Goal: Task Accomplishment & Management: Check status

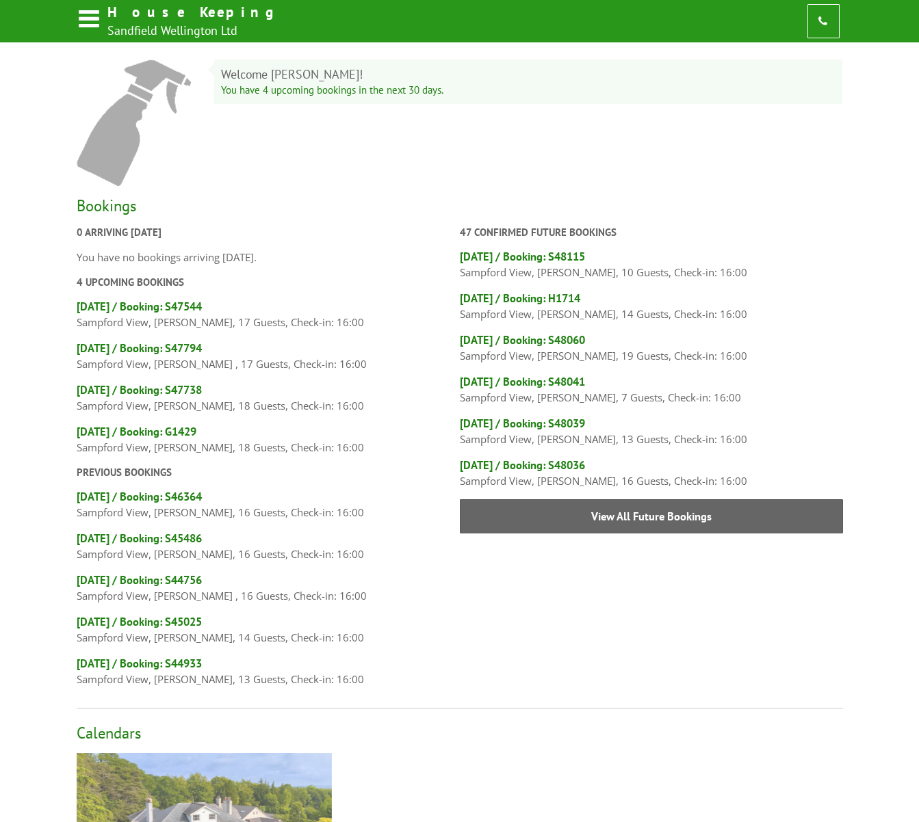
click at [226, 763] on img at bounding box center [204, 835] width 255 height 165
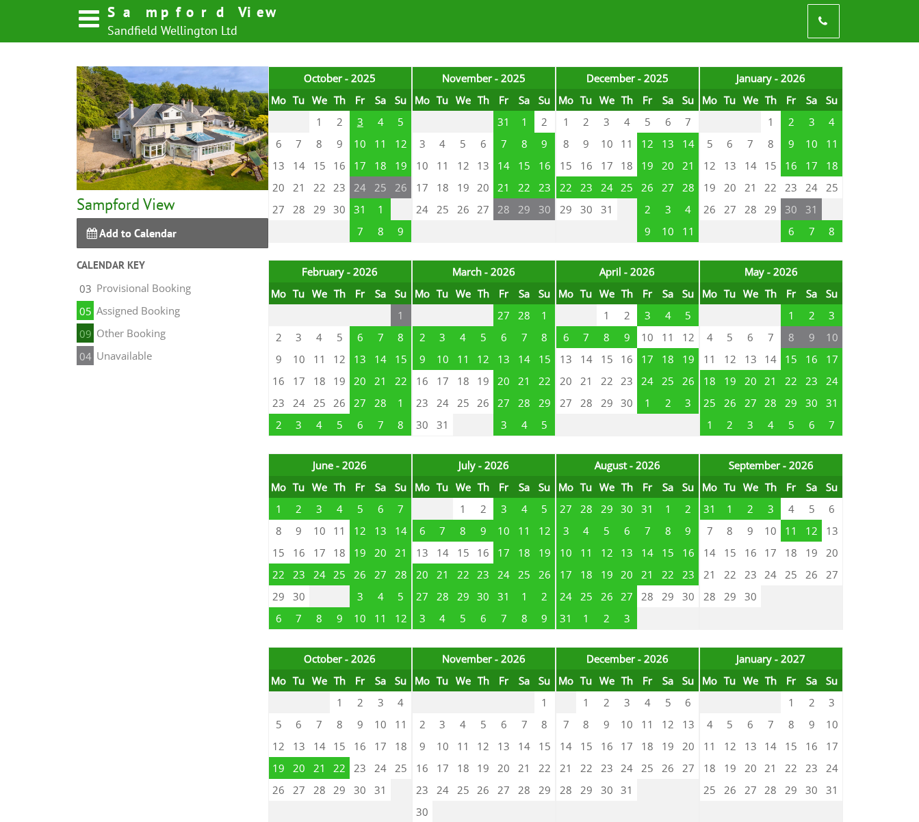
click at [358, 119] on td "3" at bounding box center [359, 122] width 21 height 22
click at [360, 124] on td "3" at bounding box center [359, 122] width 21 height 22
click at [362, 120] on td "3" at bounding box center [359, 122] width 21 height 22
click at [357, 119] on td "3" at bounding box center [359, 122] width 21 height 22
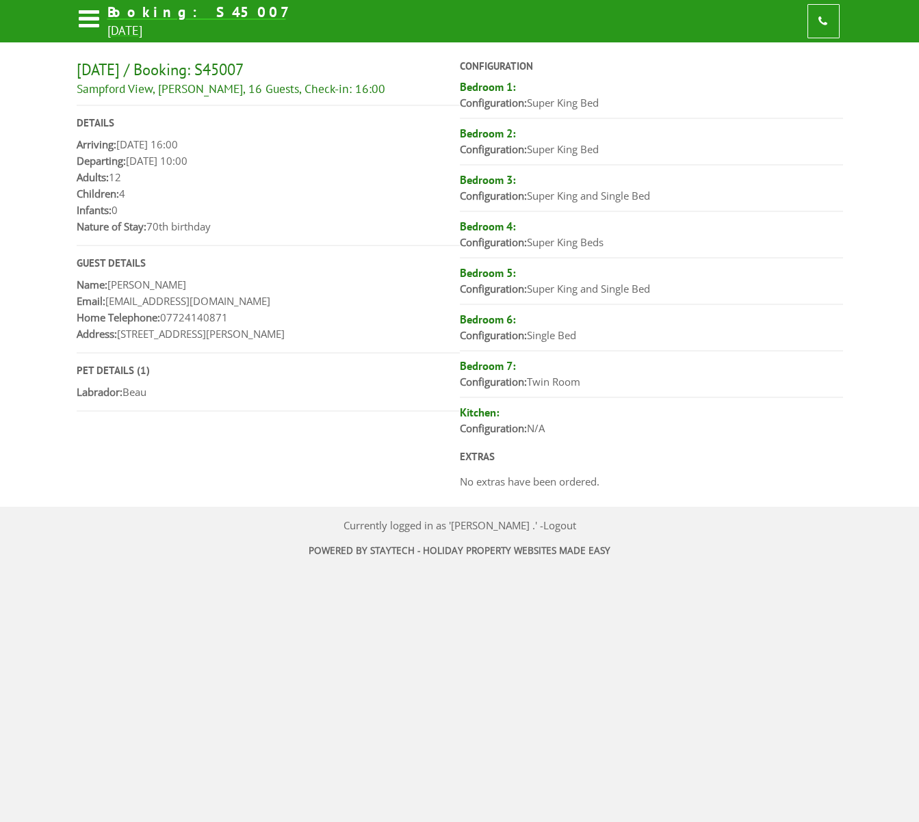
click at [79, 21] on icon at bounding box center [89, 21] width 24 height 32
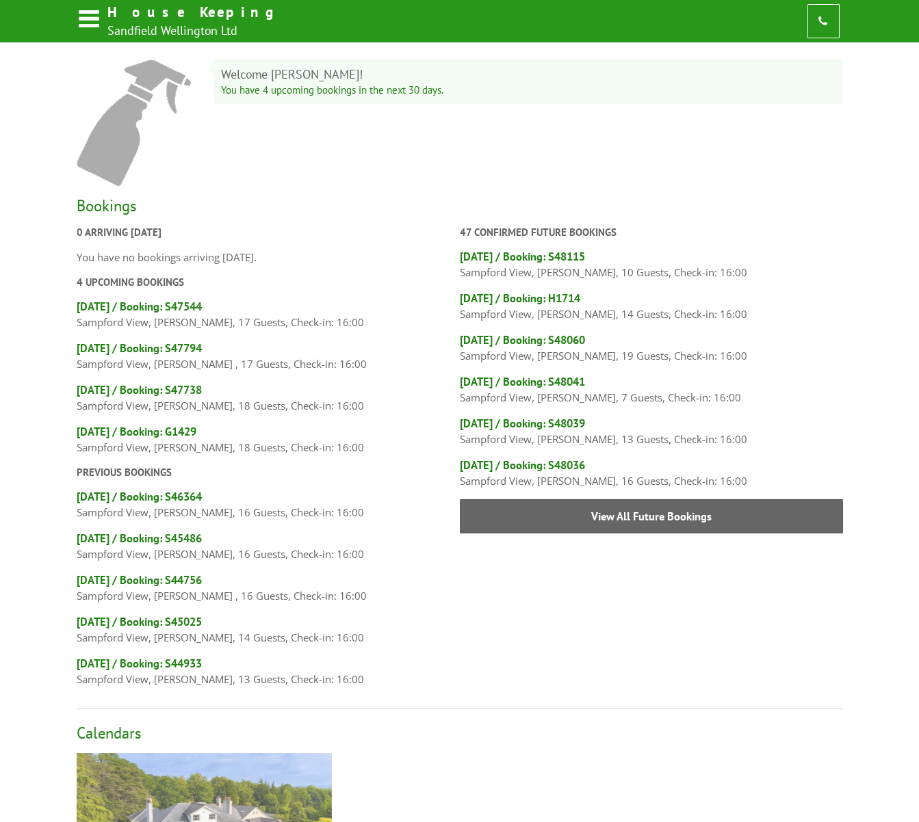
click at [174, 772] on img at bounding box center [204, 835] width 255 height 165
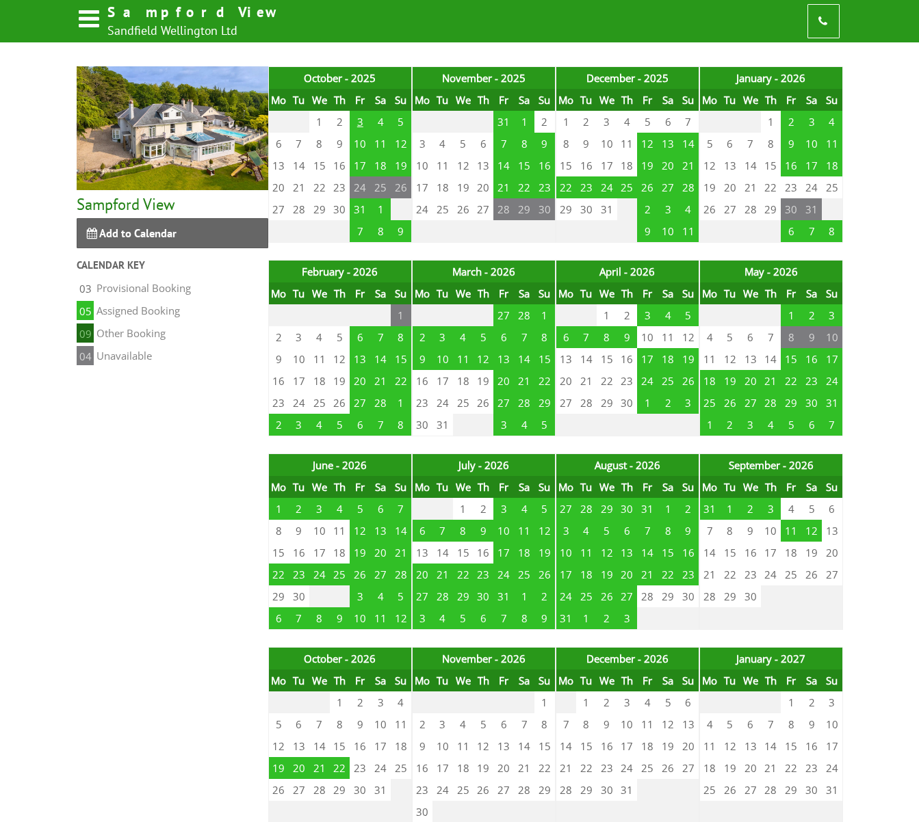
click at [359, 123] on td "3" at bounding box center [359, 122] width 21 height 22
click at [359, 120] on td "3" at bounding box center [359, 122] width 21 height 22
click at [359, 122] on td "3" at bounding box center [359, 122] width 21 height 22
click at [358, 124] on td "3" at bounding box center [359, 122] width 21 height 22
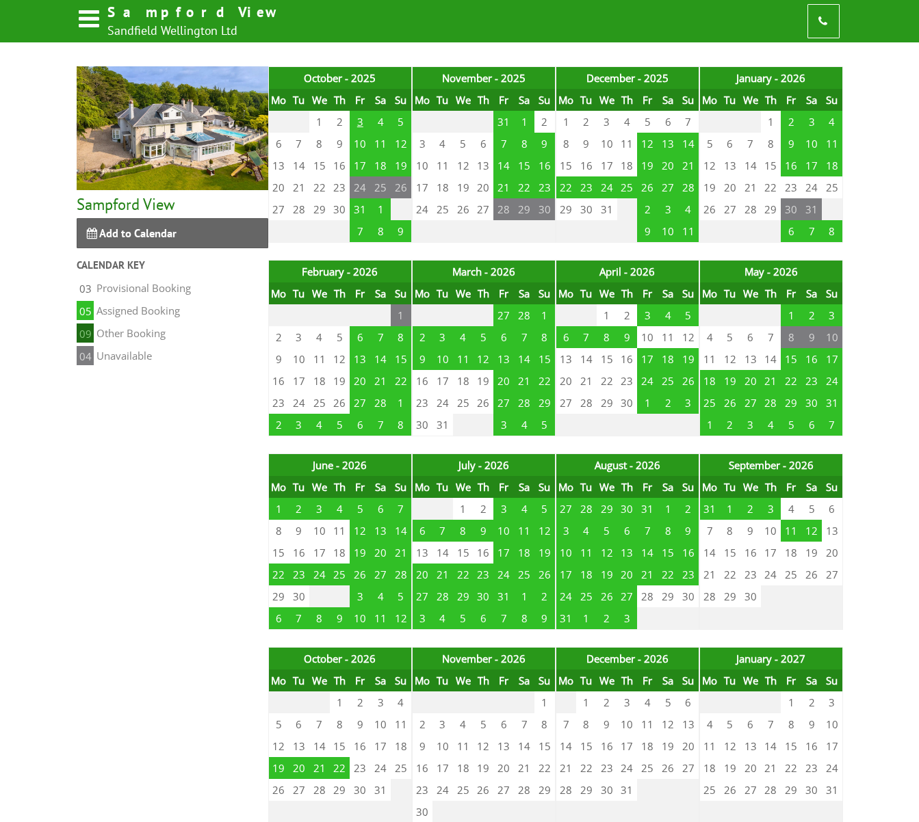
click at [358, 124] on td "3" at bounding box center [359, 122] width 21 height 22
click at [361, 121] on td "3" at bounding box center [359, 122] width 21 height 22
click at [361, 122] on td "3" at bounding box center [359, 122] width 21 height 22
click at [359, 122] on td "3" at bounding box center [359, 122] width 21 height 22
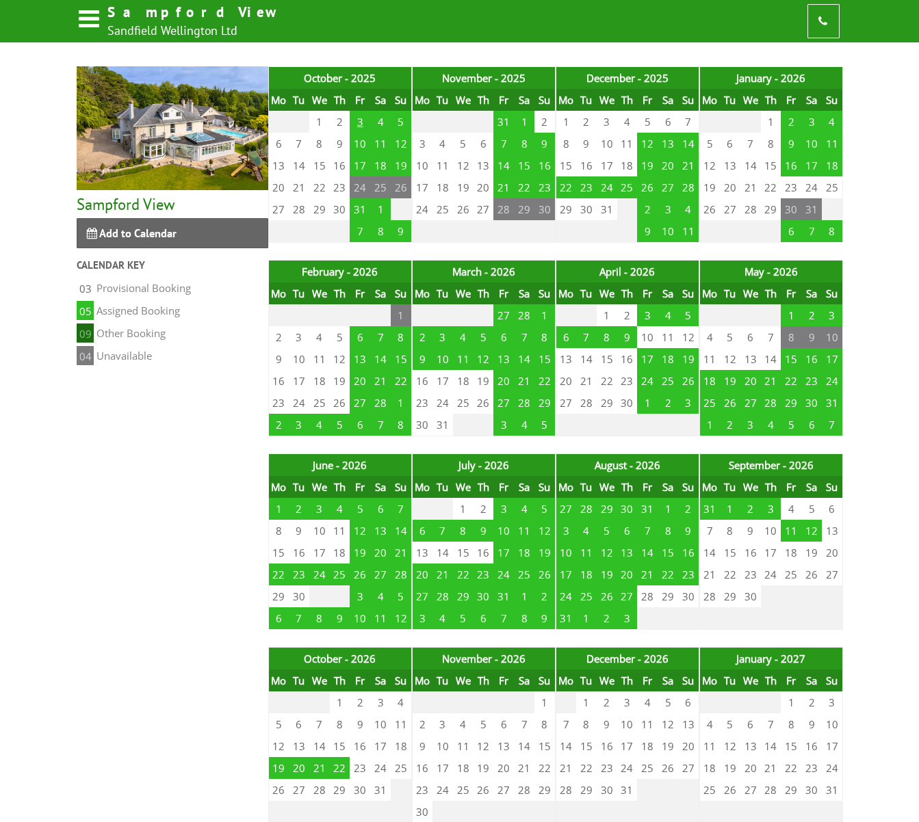
click at [358, 122] on td "3" at bounding box center [359, 122] width 21 height 22
click at [360, 118] on td "3" at bounding box center [359, 122] width 21 height 22
click at [356, 120] on td "3" at bounding box center [359, 122] width 21 height 22
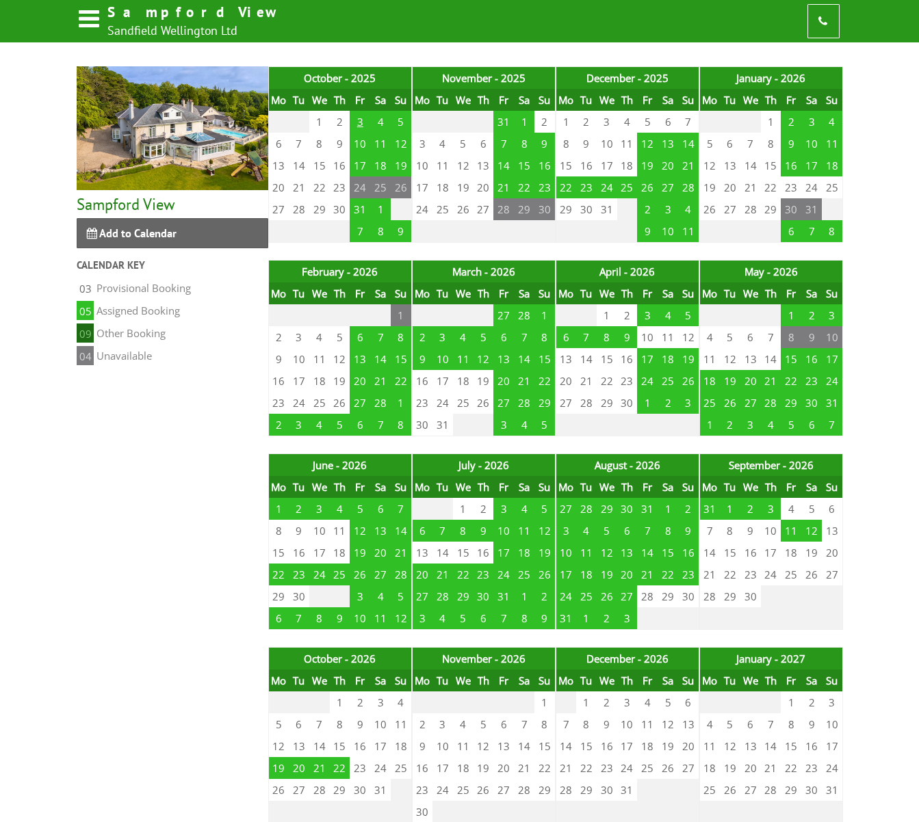
click at [356, 120] on td "3" at bounding box center [359, 122] width 21 height 22
click at [832, 21] on link at bounding box center [823, 21] width 32 height 34
click at [93, 22] on icon at bounding box center [89, 21] width 24 height 32
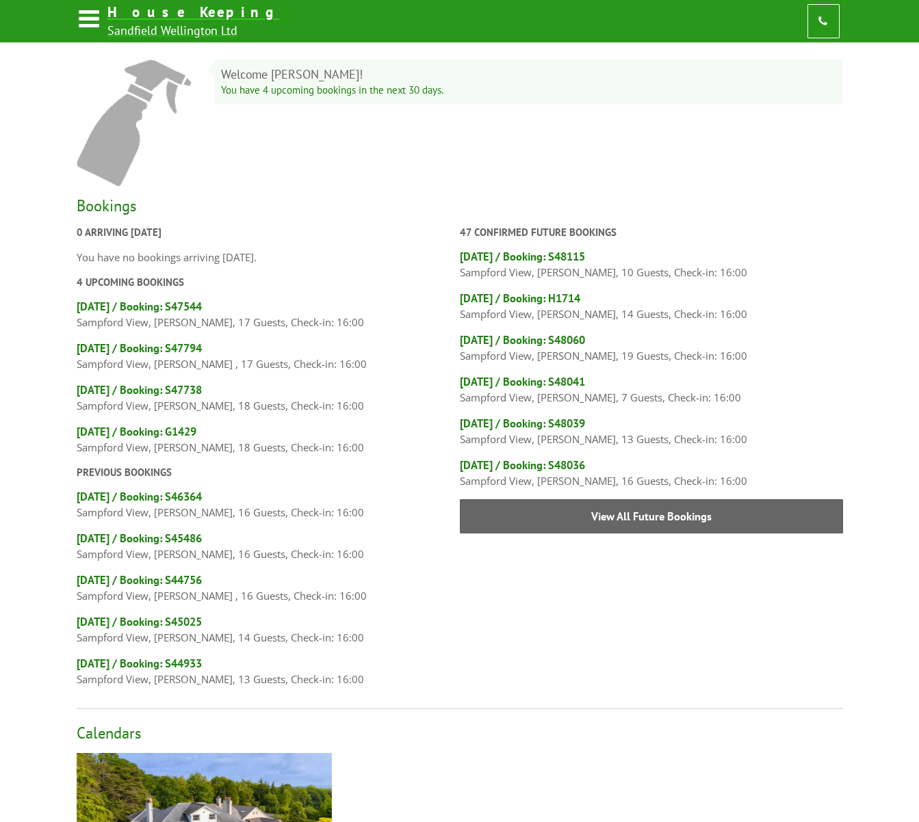
click at [91, 18] on icon at bounding box center [89, 21] width 24 height 32
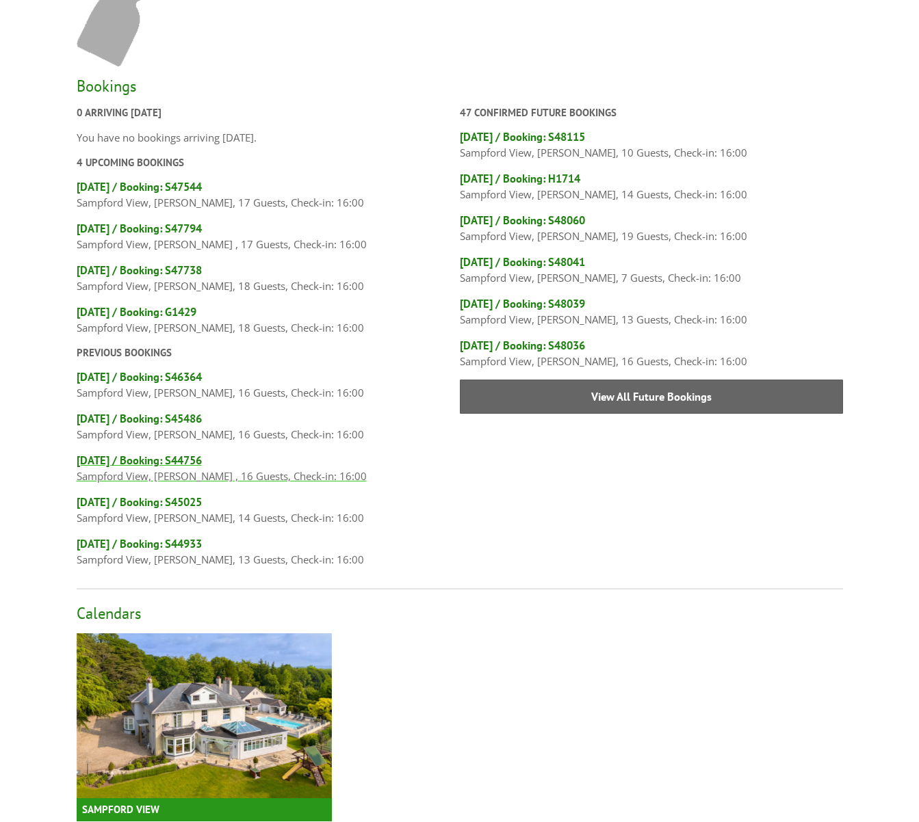
scroll to position [225, 0]
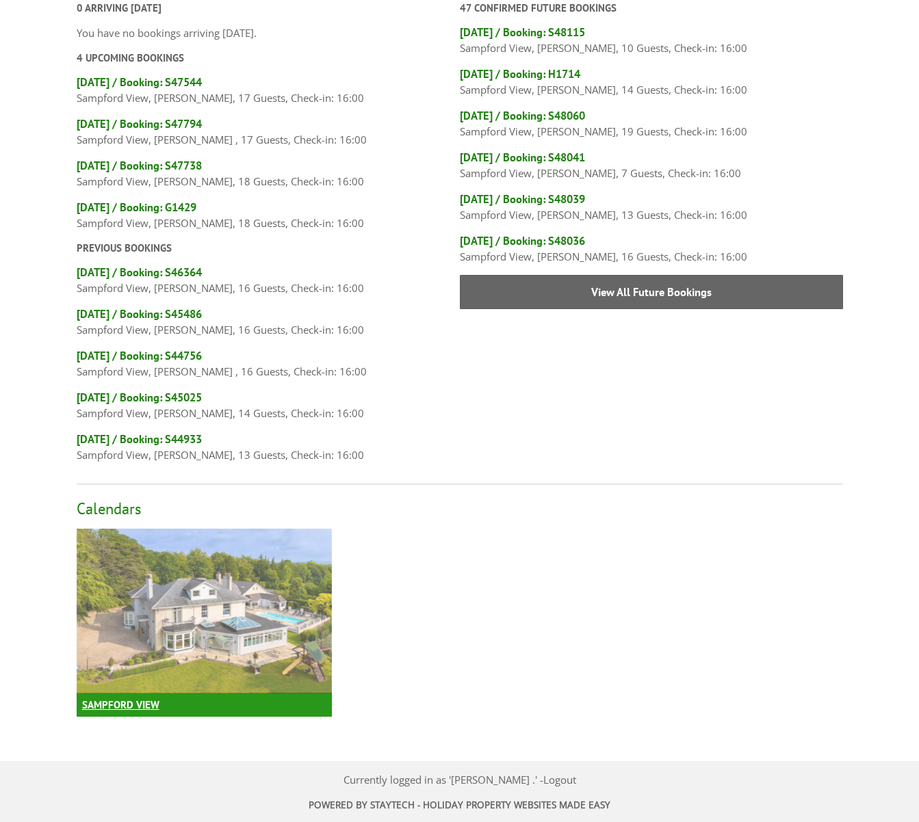
click at [311, 560] on img at bounding box center [204, 611] width 255 height 165
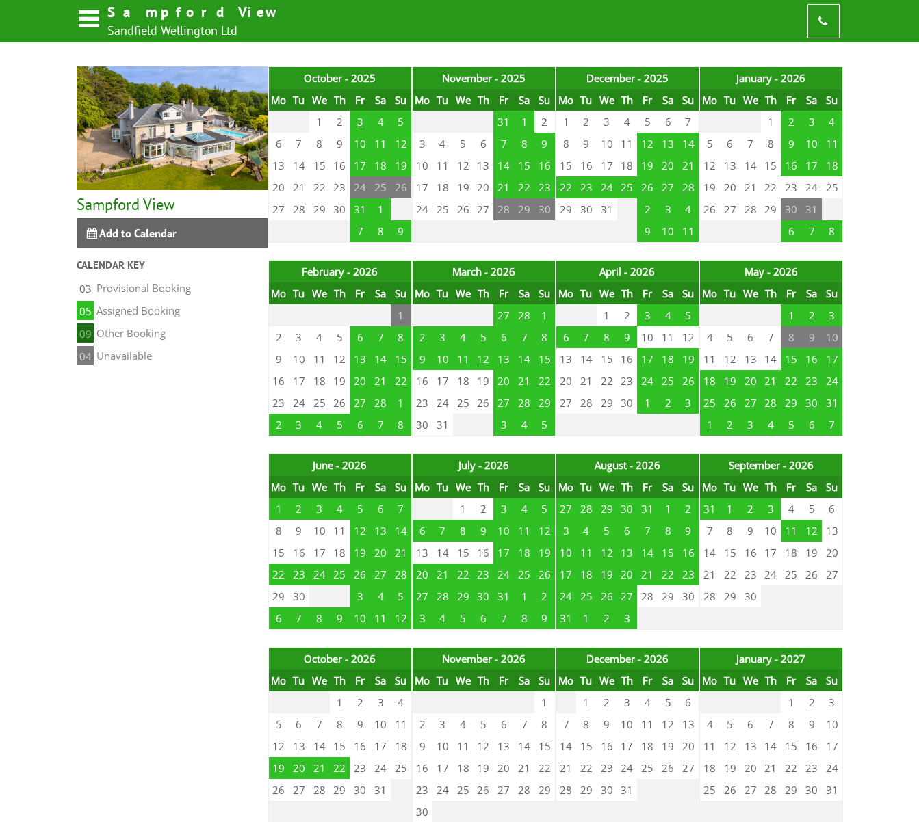
click at [359, 124] on td "3" at bounding box center [359, 122] width 21 height 22
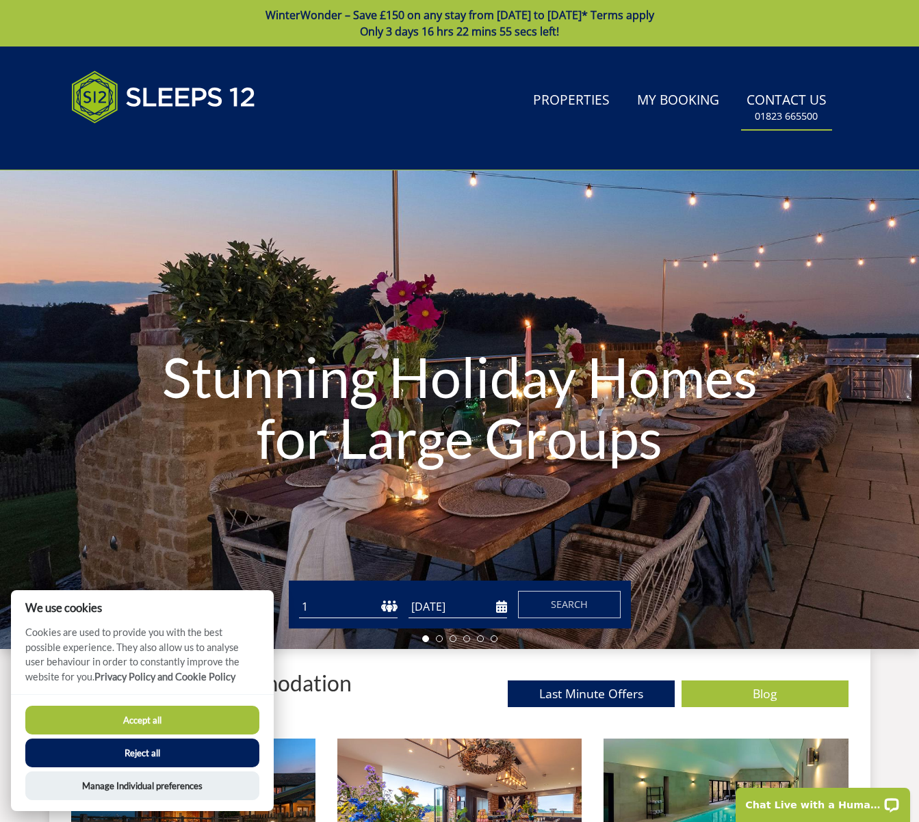
click at [819, 101] on link "Contact Us 01823 665500" at bounding box center [786, 107] width 91 height 44
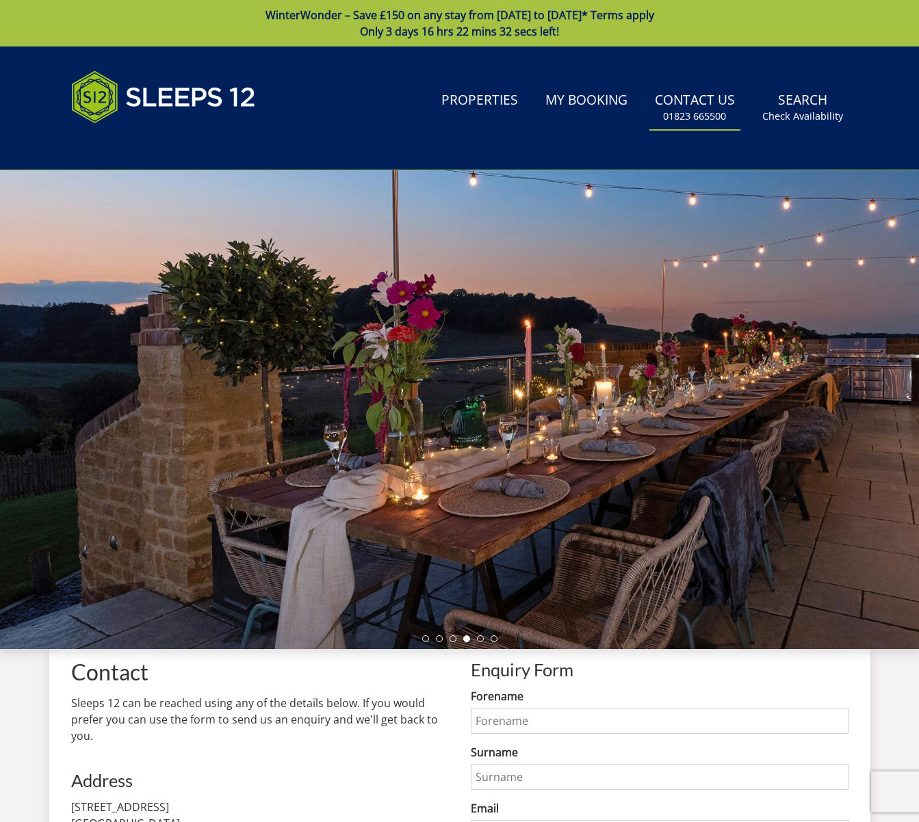
click at [700, 109] on small "01823 665500" at bounding box center [694, 116] width 63 height 14
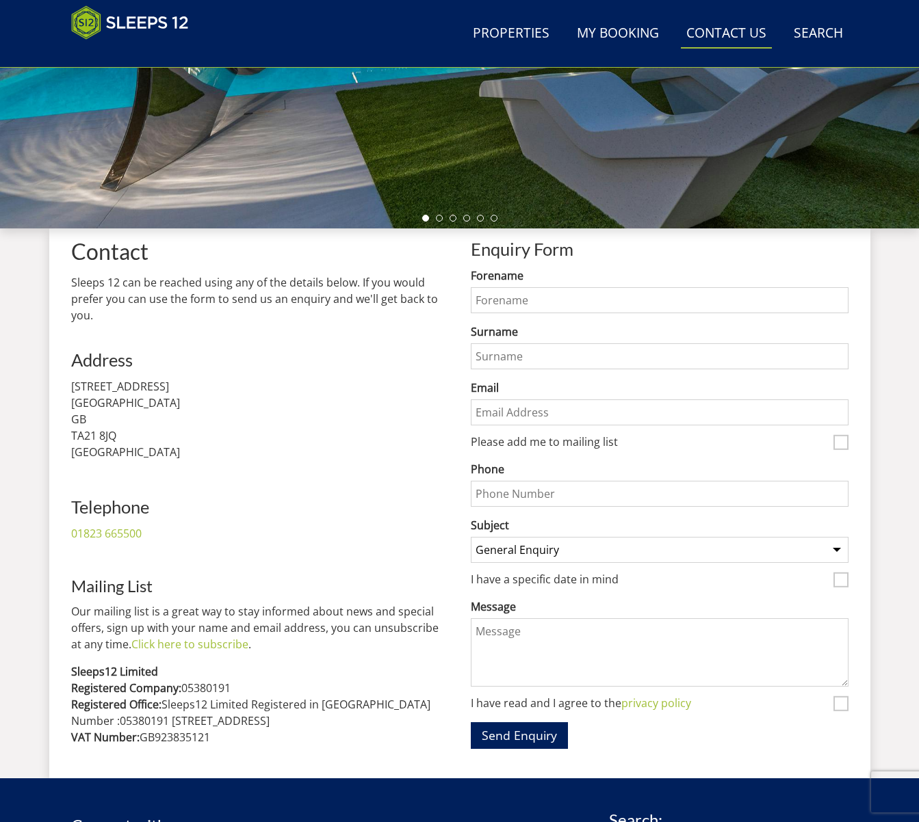
scroll to position [409, 0]
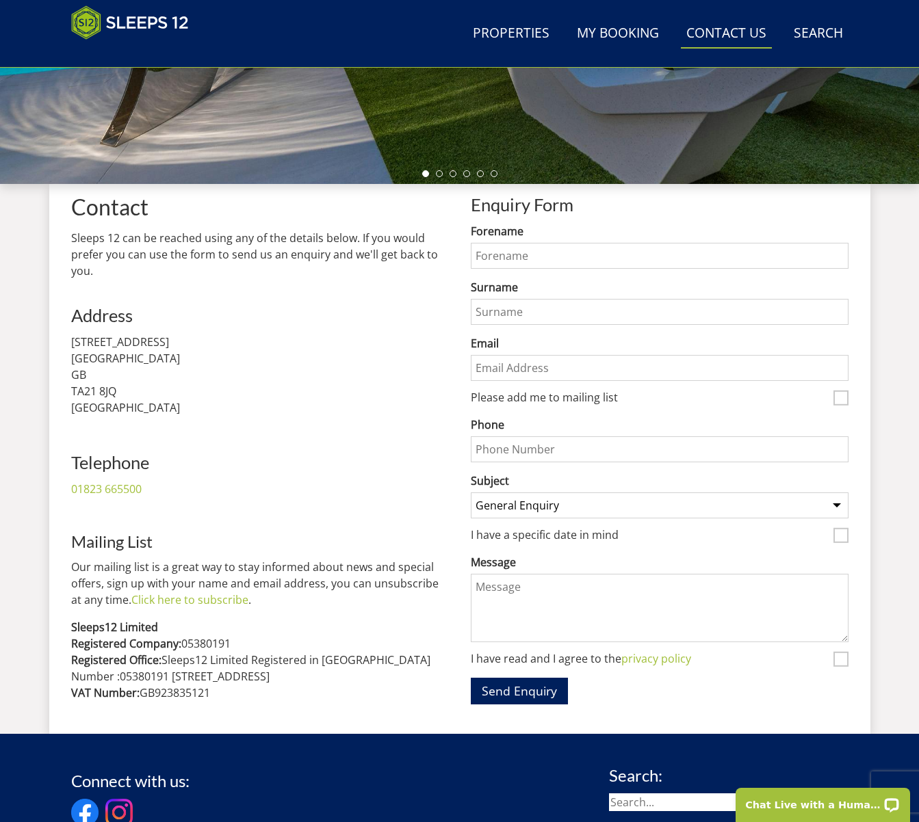
click at [281, 378] on p "37 Waterloo Road Wellington GB TA21 8JQ United Kingdom" at bounding box center [260, 375] width 378 height 82
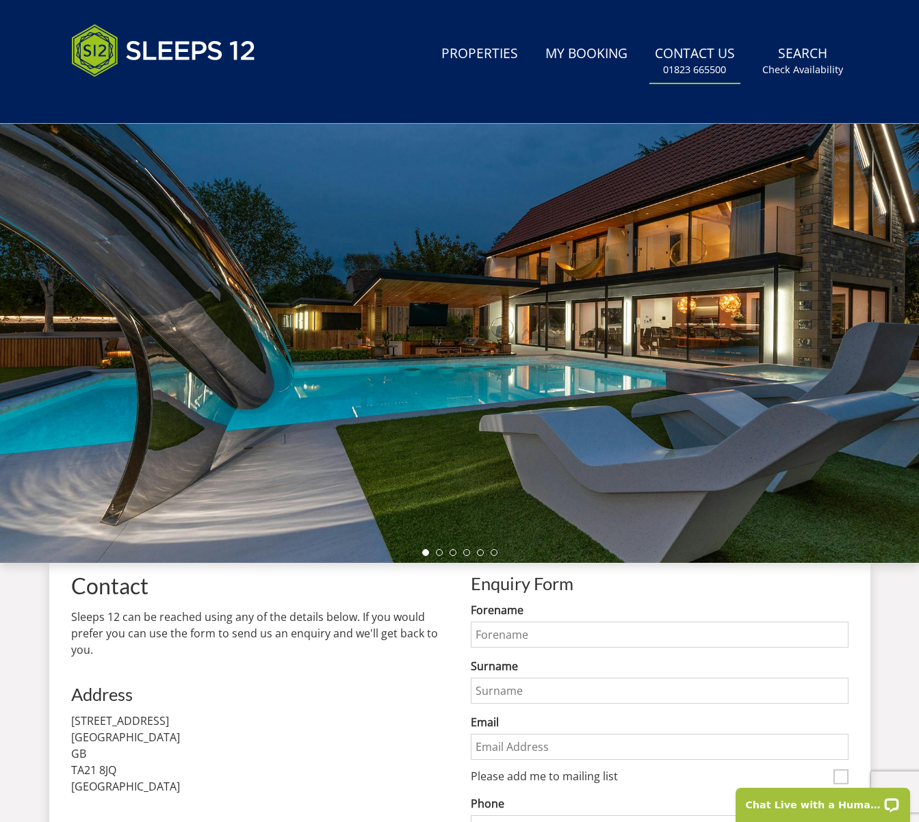
scroll to position [0, 0]
